Goal: Information Seeking & Learning: Understand process/instructions

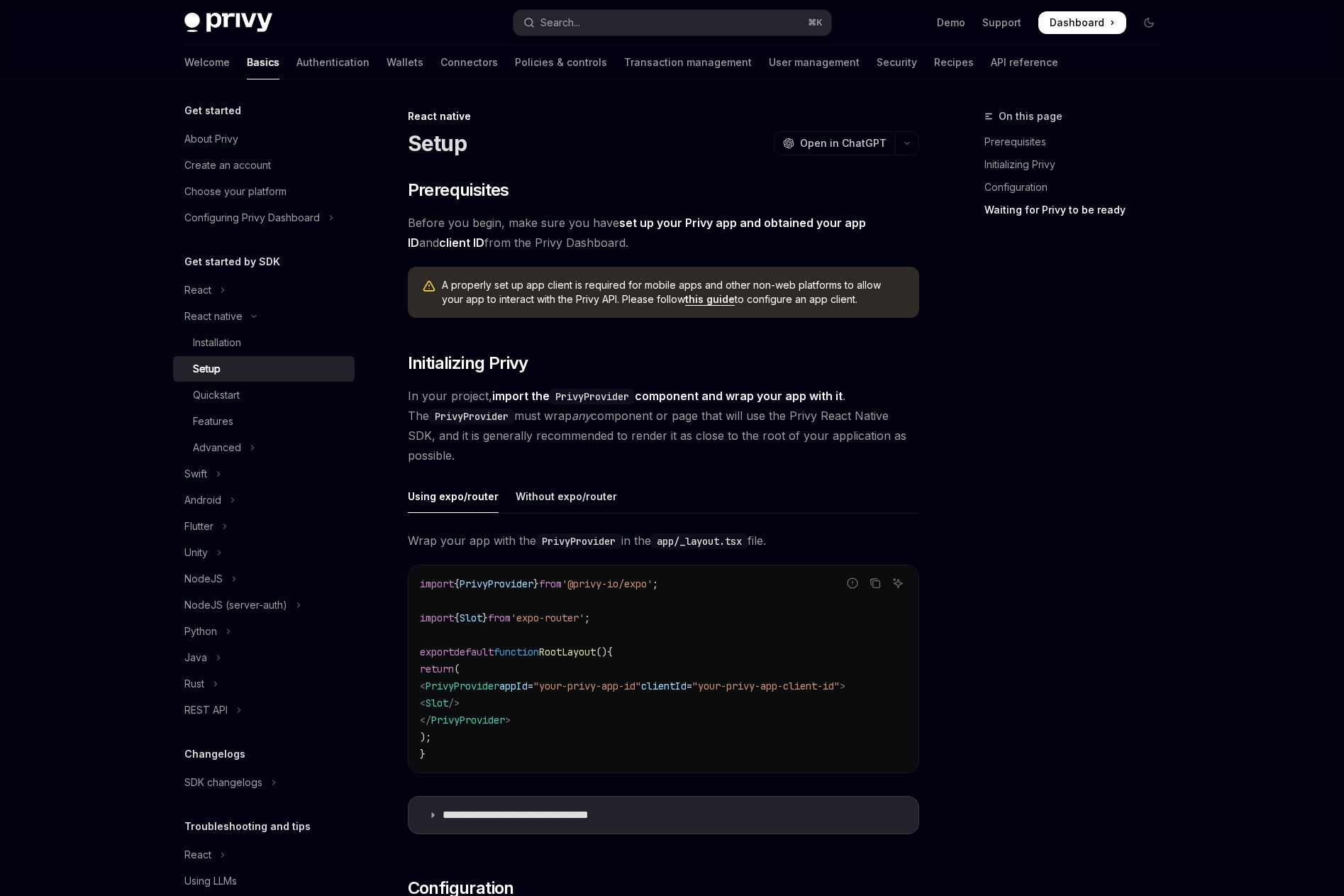
scroll to position [1066, 0]
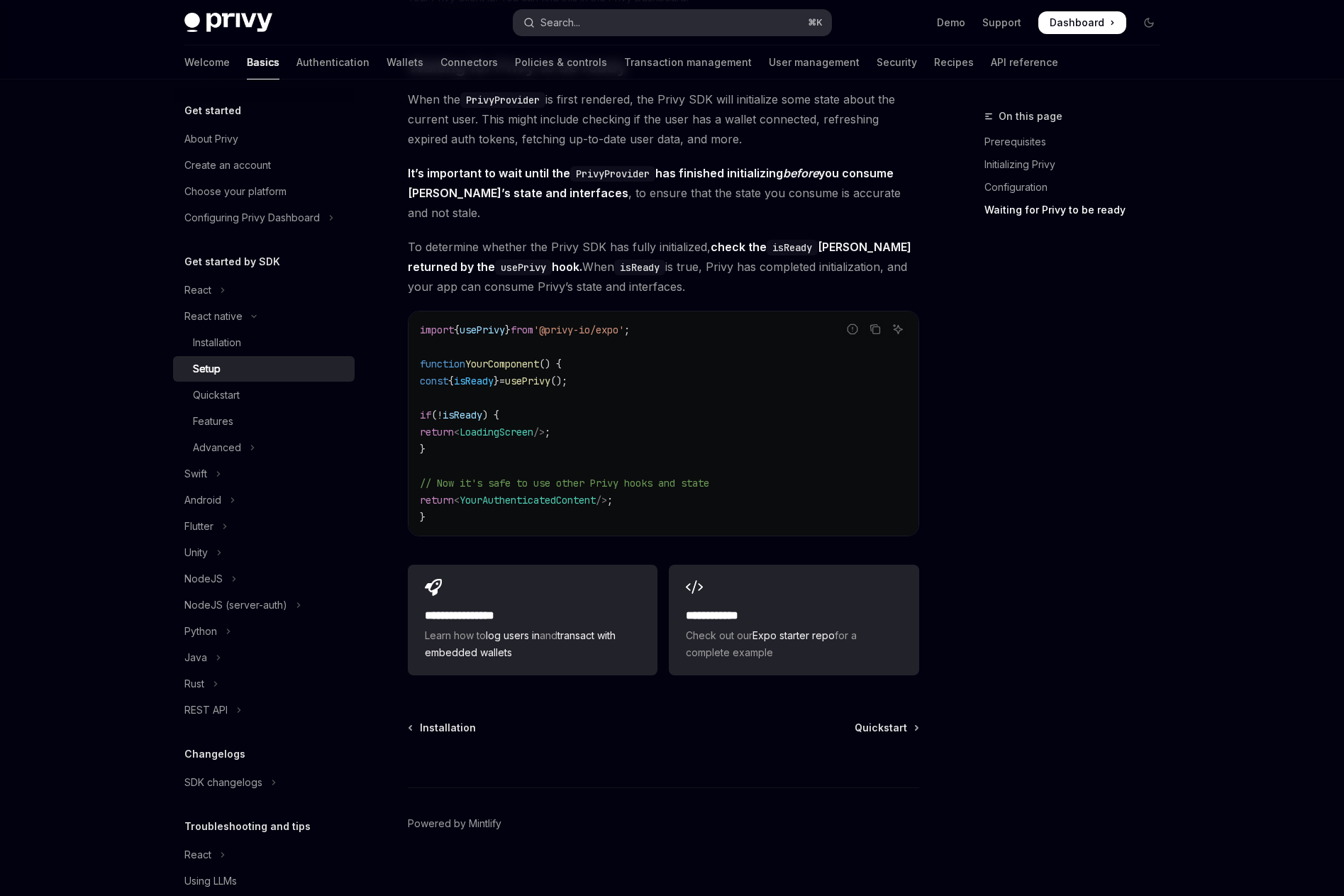
click at [603, 23] on button "Search... ⌘ K" at bounding box center [672, 22] width 318 height 26
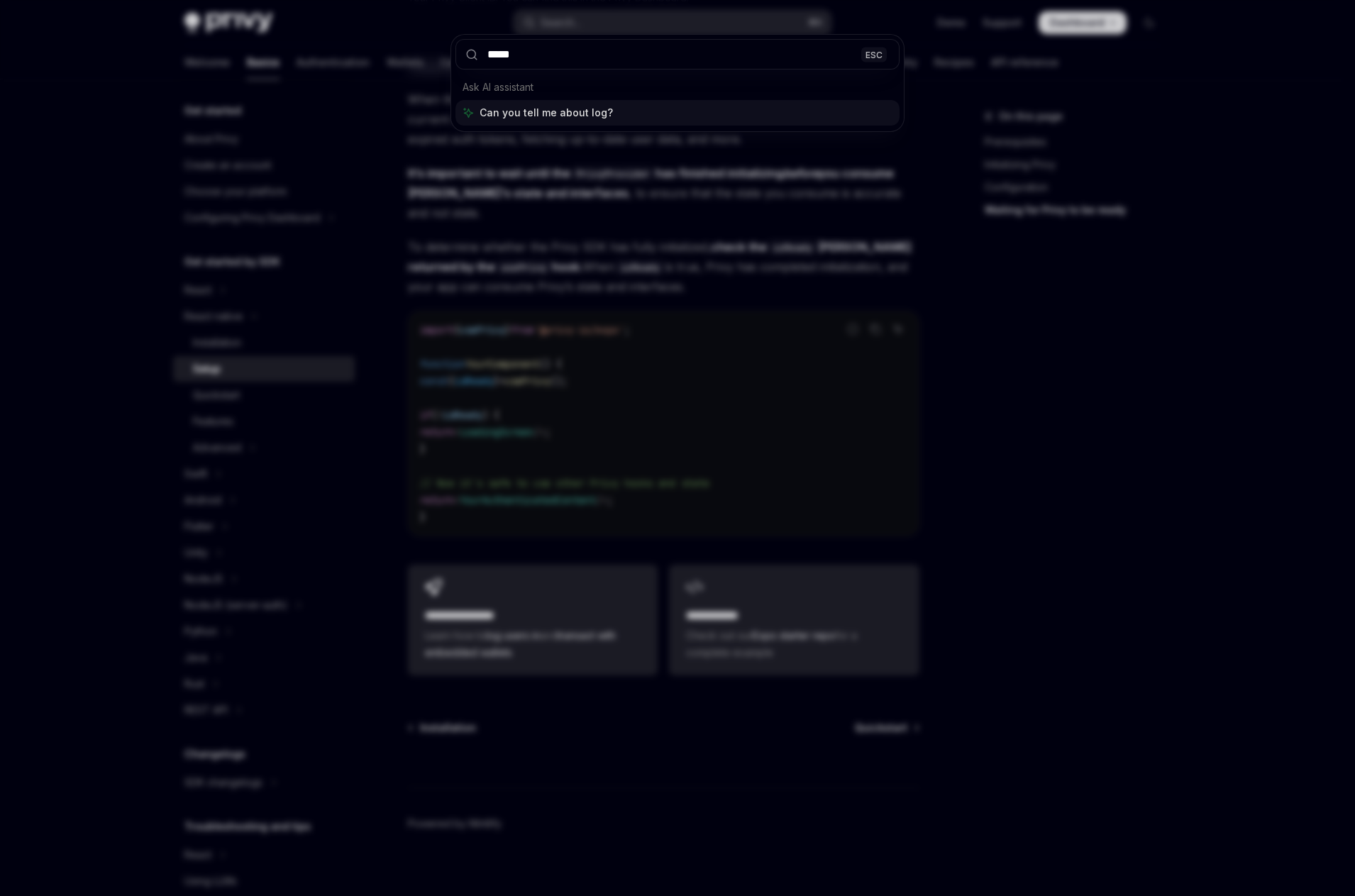
type input "******"
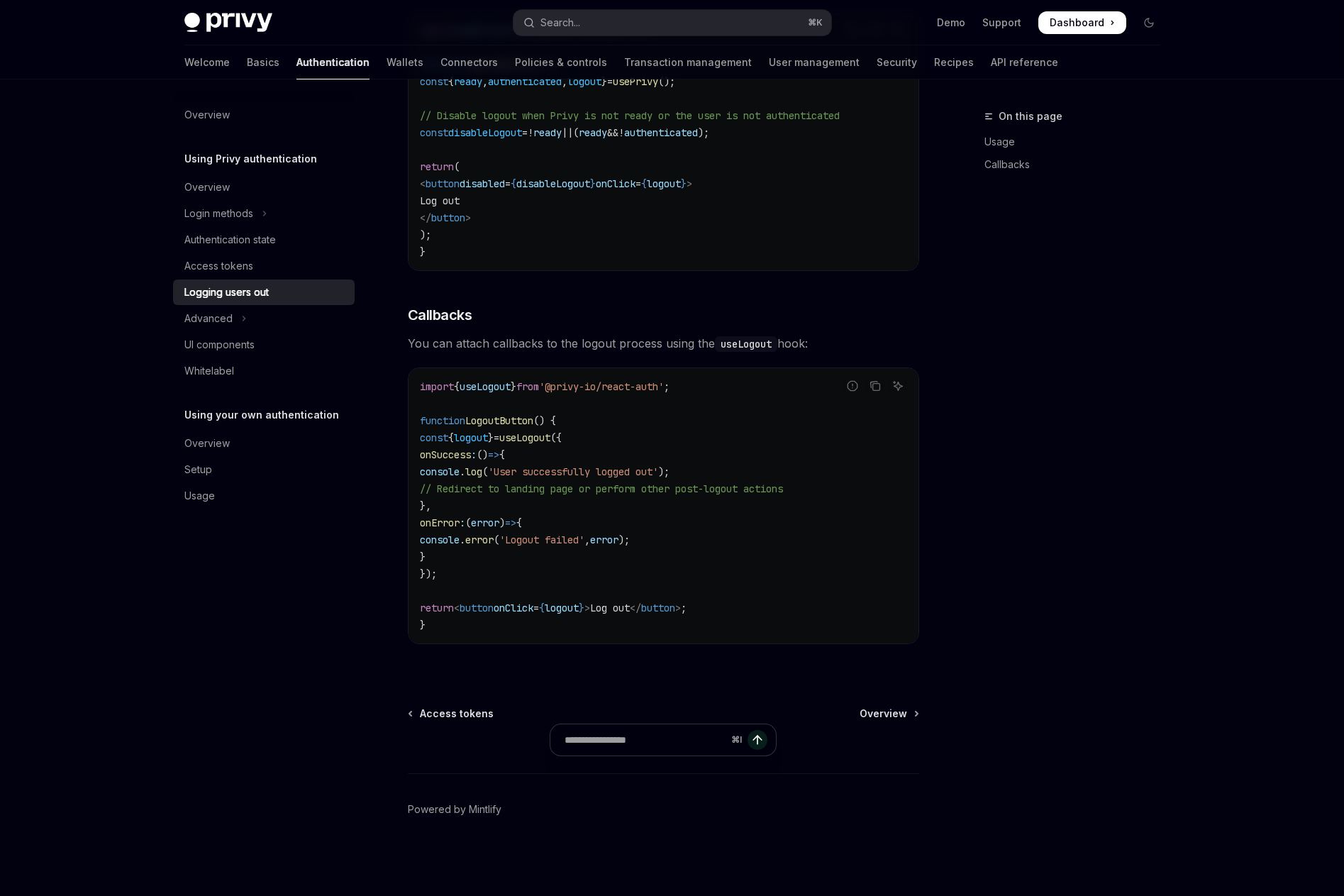
scroll to position [79, 0]
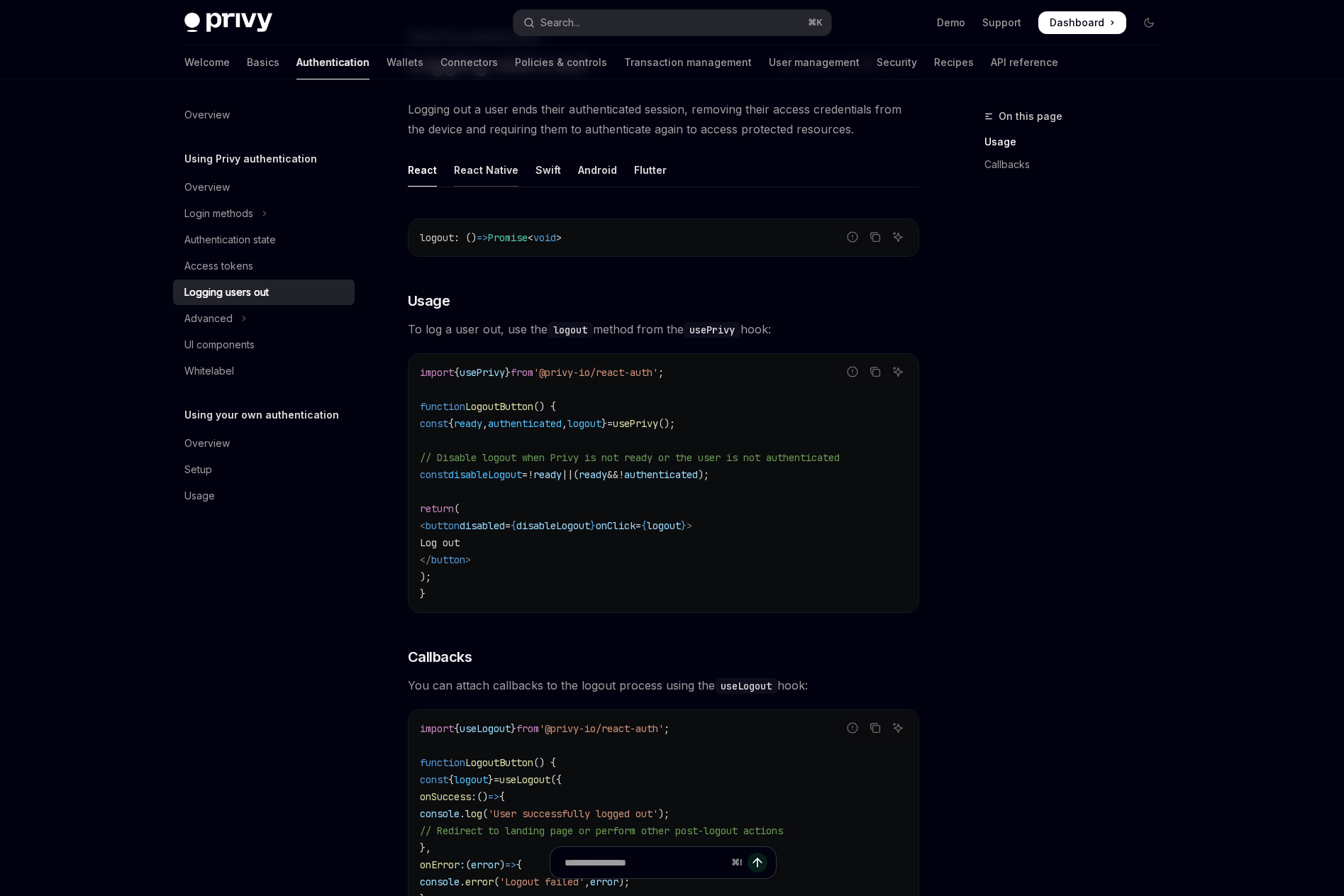
click at [480, 180] on div "React Native" at bounding box center [486, 170] width 64 height 33
type textarea "*"
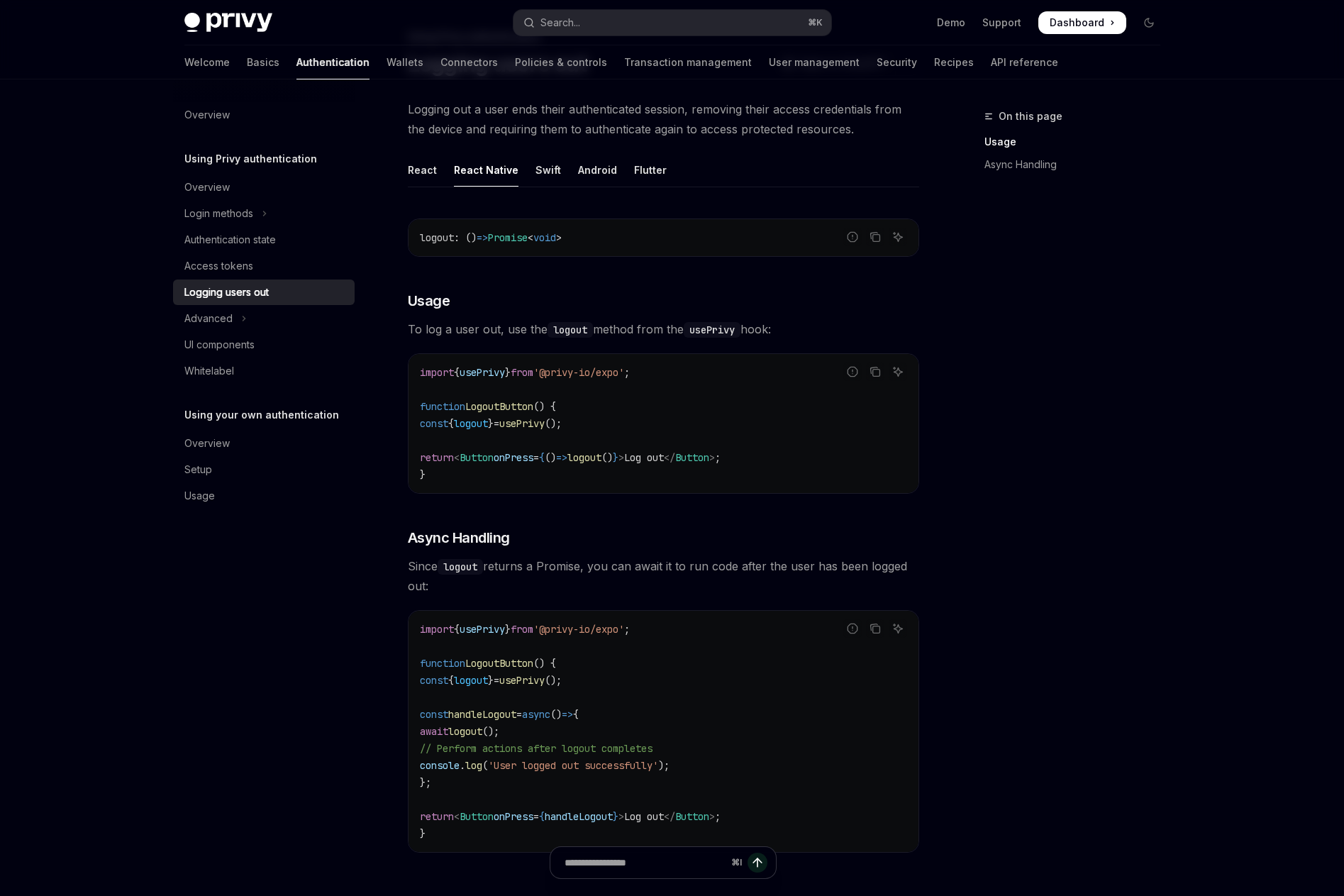
click at [544, 420] on span "usePrivy" at bounding box center [522, 423] width 46 height 12
click at [544, 419] on span "usePrivy" at bounding box center [522, 423] width 46 height 12
click at [544, 420] on span "usePrivy" at bounding box center [522, 423] width 46 height 12
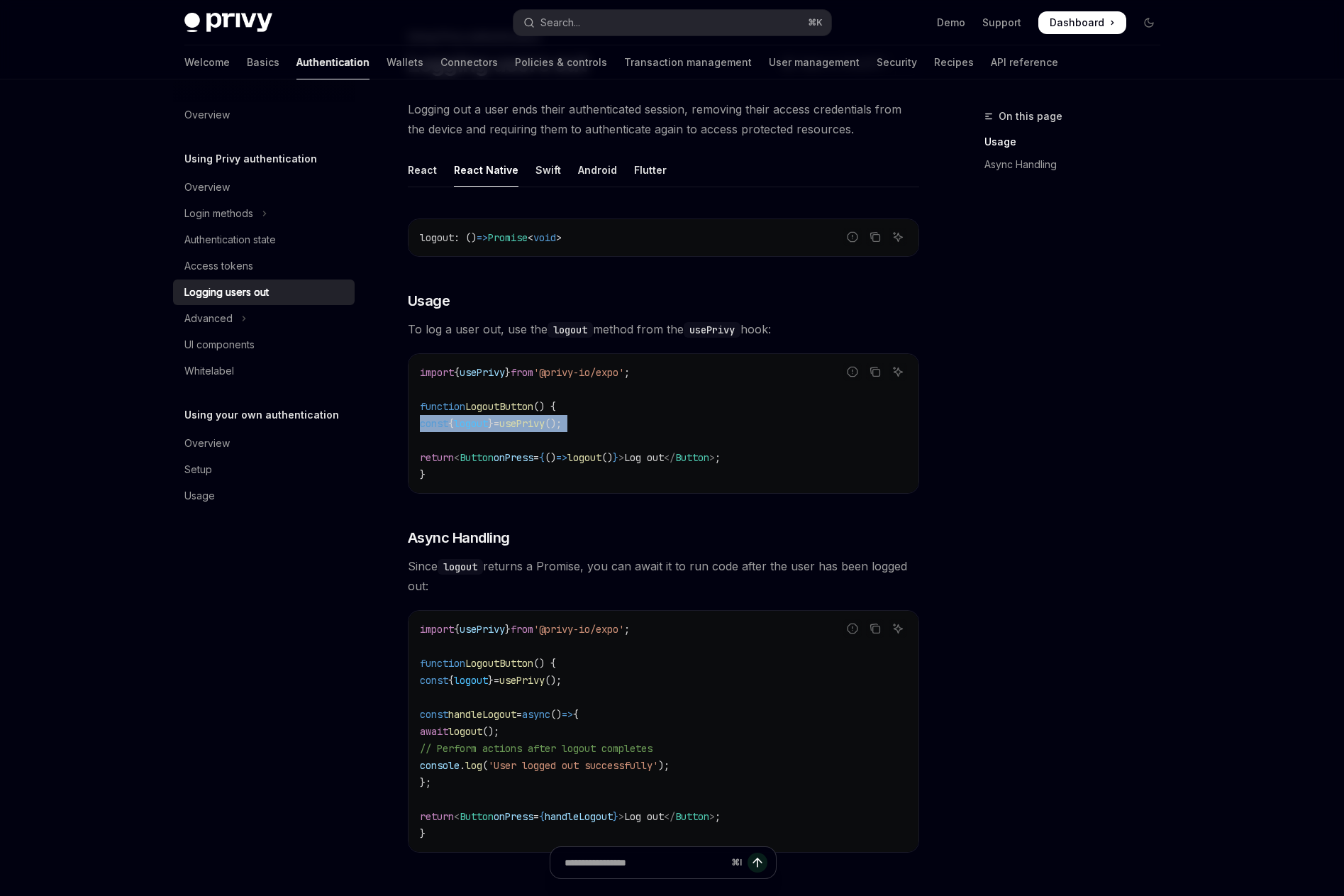
click at [544, 420] on span "usePrivy" at bounding box center [522, 423] width 46 height 12
copy code "const { logout } = usePrivy ();"
